Goal: Task Accomplishment & Management: Manage account settings

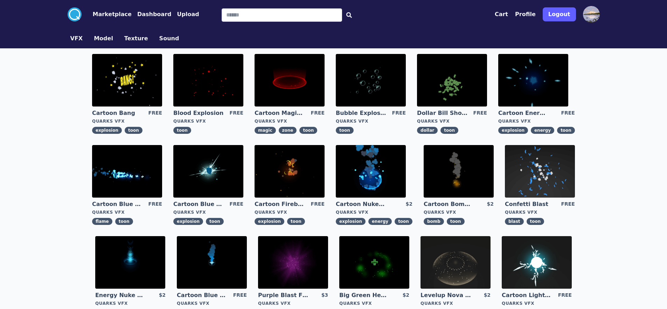
click at [70, 43] on button "VFX" at bounding box center [76, 38] width 13 height 8
click at [94, 43] on button "Model" at bounding box center [103, 38] width 19 height 8
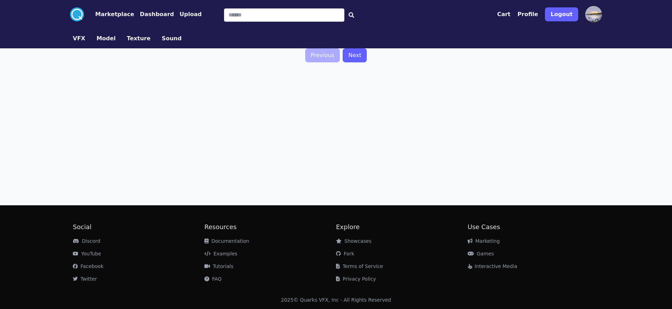
click at [358, 62] on link "Next" at bounding box center [355, 55] width 24 height 14
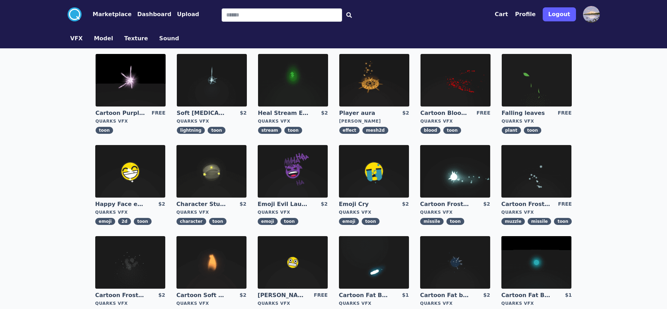
click at [124, 43] on button "Texture" at bounding box center [136, 38] width 24 height 8
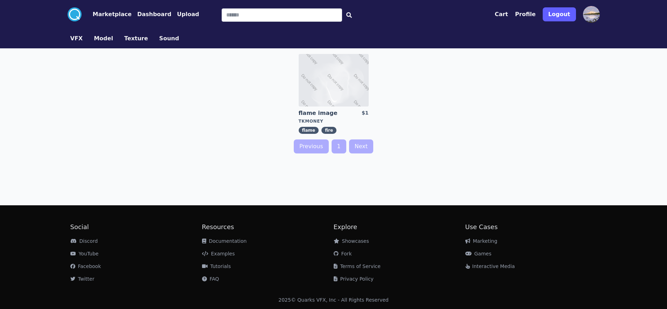
click at [159, 43] on button "Sound" at bounding box center [169, 38] width 20 height 8
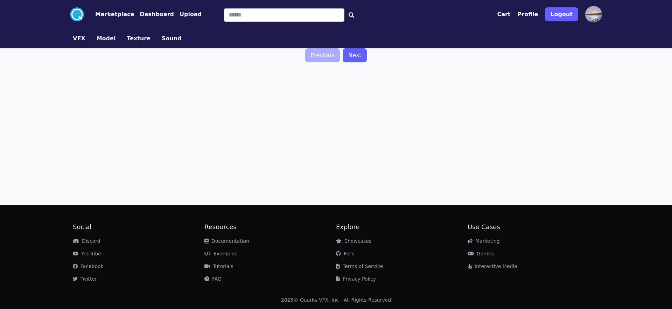
click at [70, 20] on circle at bounding box center [77, 14] width 14 height 14
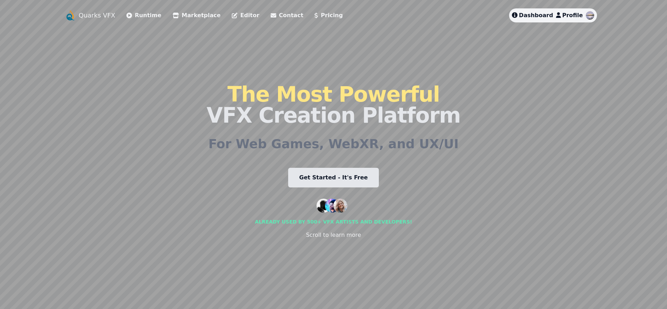
click at [596, 13] on div "Dashboard Profile" at bounding box center [552, 15] width 87 height 14
click at [583, 19] on span "Profile" at bounding box center [572, 15] width 21 height 7
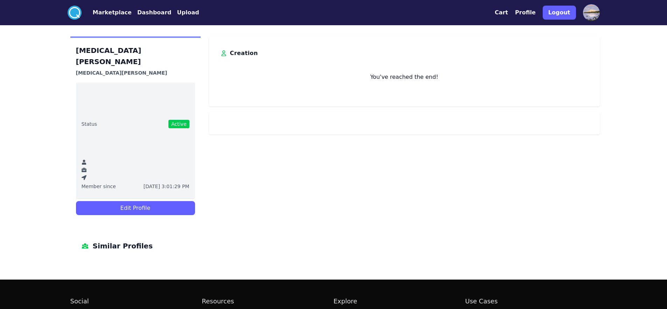
click at [80, 215] on button "Edit Profile" at bounding box center [135, 208] width 119 height 14
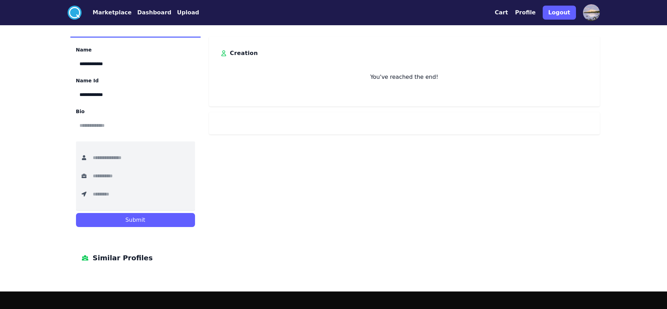
click at [80, 227] on button "Submit" at bounding box center [135, 220] width 119 height 14
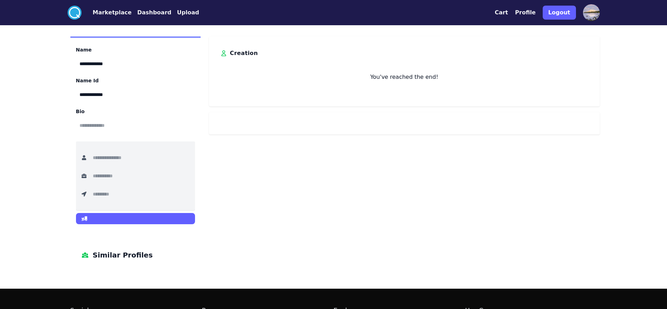
click at [68, 18] on circle at bounding box center [75, 13] width 14 height 14
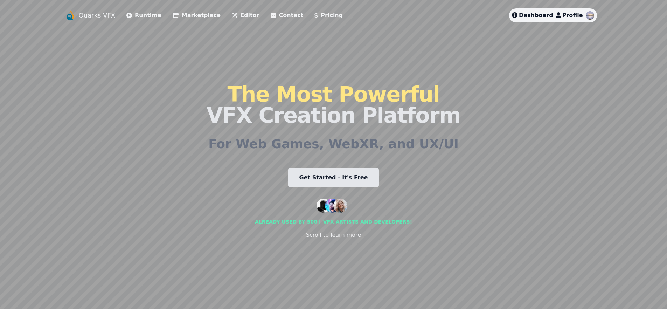
click at [232, 17] on link "Editor" at bounding box center [245, 15] width 27 height 8
